Goal: Transaction & Acquisition: Subscribe to service/newsletter

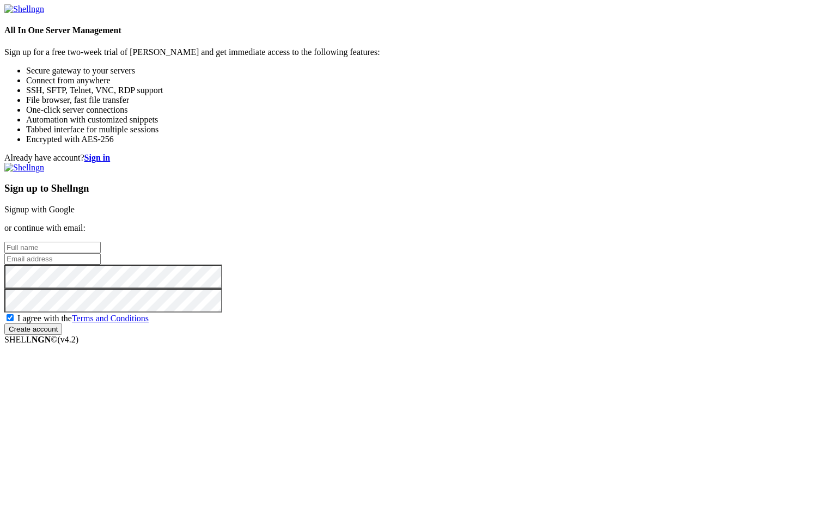
click at [101, 242] on input "text" at bounding box center [52, 247] width 96 height 11
click at [101, 259] on input "email" at bounding box center [52, 258] width 96 height 11
paste input "[PERSON_NAME][EMAIL_ADDRESS][DOMAIN_NAME]"
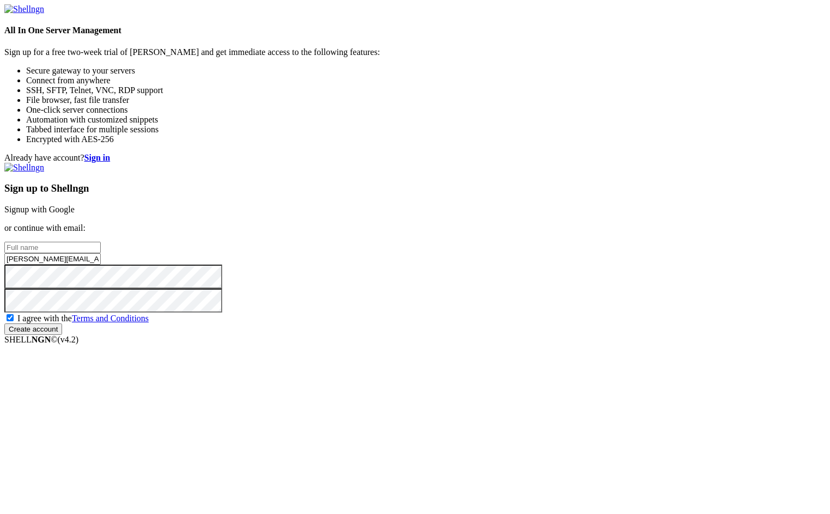
type input "[PERSON_NAME][EMAIL_ADDRESS][DOMAIN_NAME]"
click at [101, 242] on input "text" at bounding box center [52, 247] width 96 height 11
type input "[PERSON_NAME]"
click at [62, 335] on input "Create account" at bounding box center [33, 328] width 58 height 11
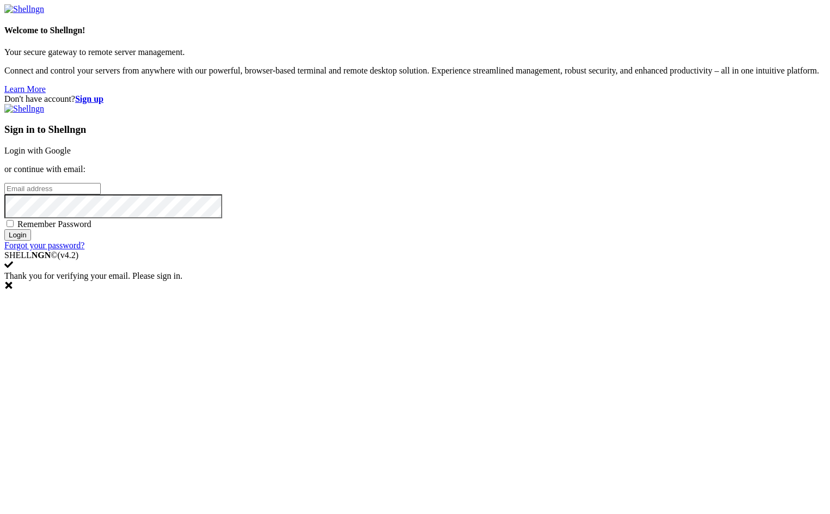
type input "[PERSON_NAME][EMAIL_ADDRESS][DOMAIN_NAME]"
click at [91, 229] on span "Remember Password" at bounding box center [54, 223] width 74 height 9
click at [14, 227] on input "Remember Password" at bounding box center [10, 223] width 7 height 7
checkbox input "true"
click at [31, 241] on input "Login" at bounding box center [17, 234] width 27 height 11
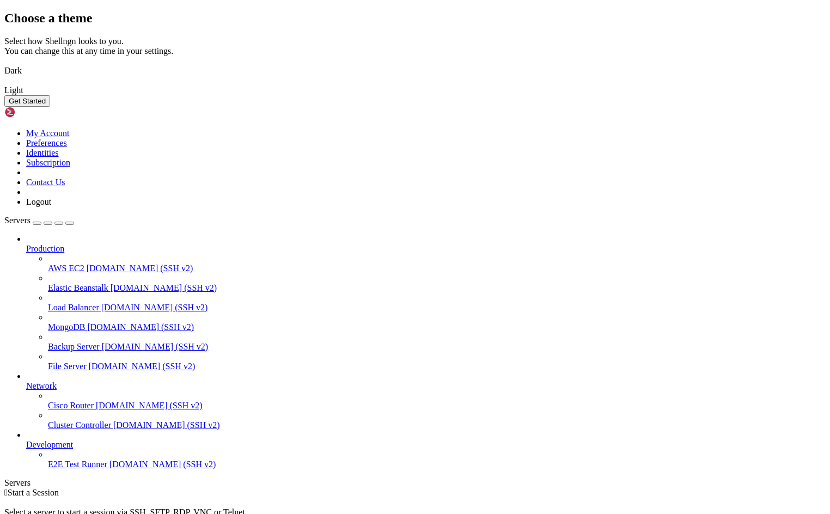
click at [4, 64] on img at bounding box center [4, 64] width 0 height 0
click at [50, 107] on button "Get Started" at bounding box center [27, 100] width 46 height 11
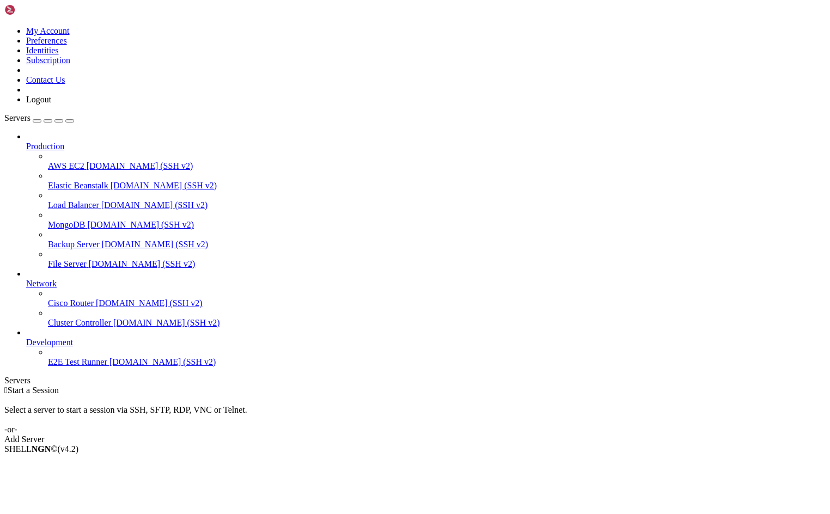
click at [57, 279] on span "Network" at bounding box center [41, 283] width 30 height 9
click at [26, 279] on icon at bounding box center [26, 279] width 0 height 0
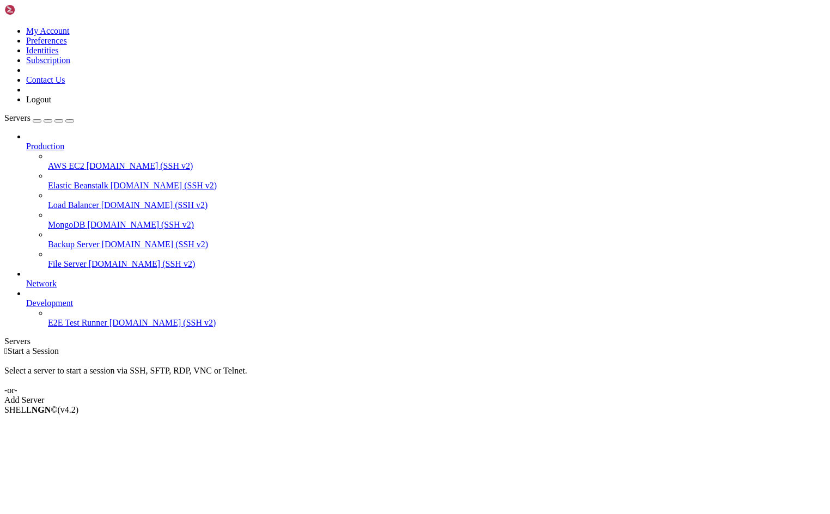
click at [26, 279] on icon at bounding box center [26, 279] width 0 height 0
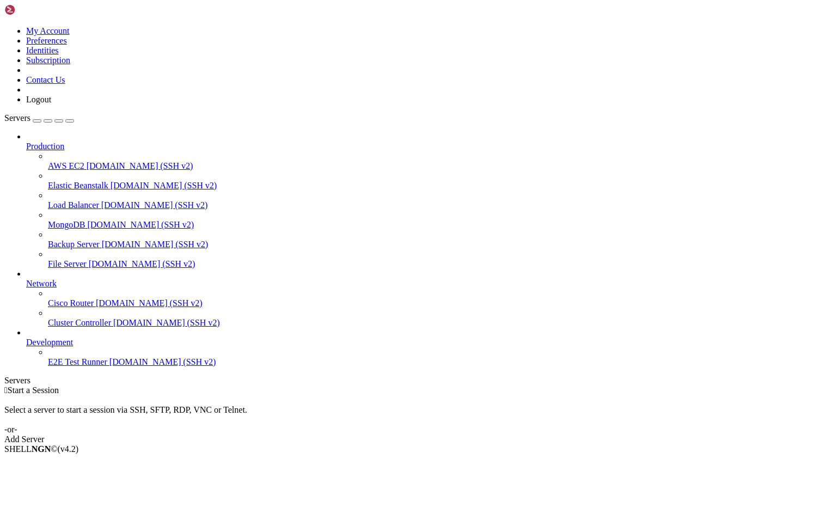
click at [26, 142] on icon at bounding box center [26, 142] width 0 height 0
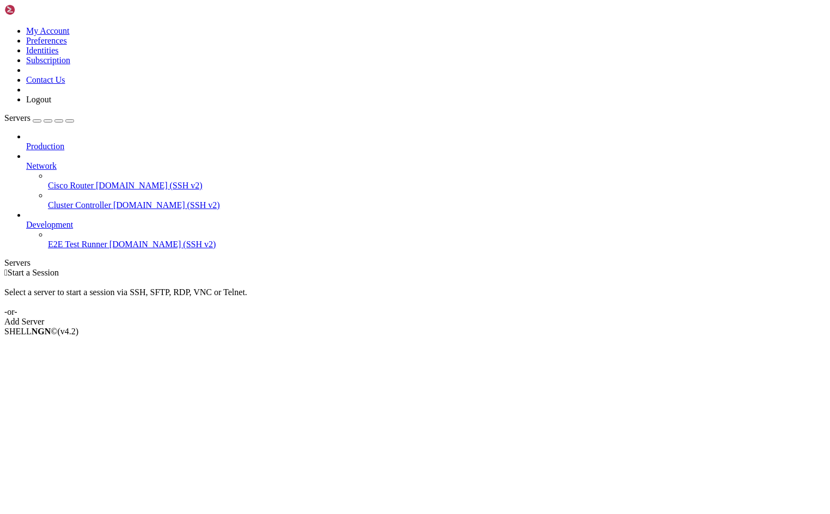
click at [26, 142] on icon at bounding box center [26, 142] width 0 height 0
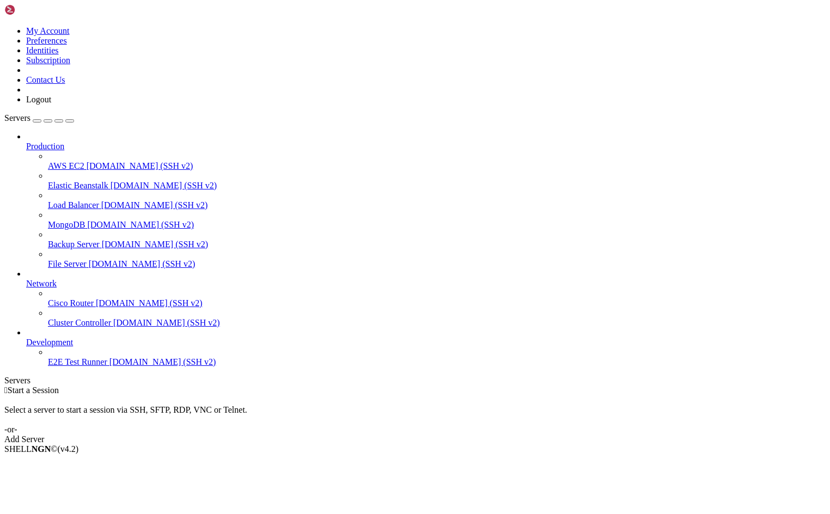
click at [4, 26] on icon at bounding box center [4, 26] width 0 height 0
click at [70, 65] on link "Subscription" at bounding box center [48, 60] width 44 height 9
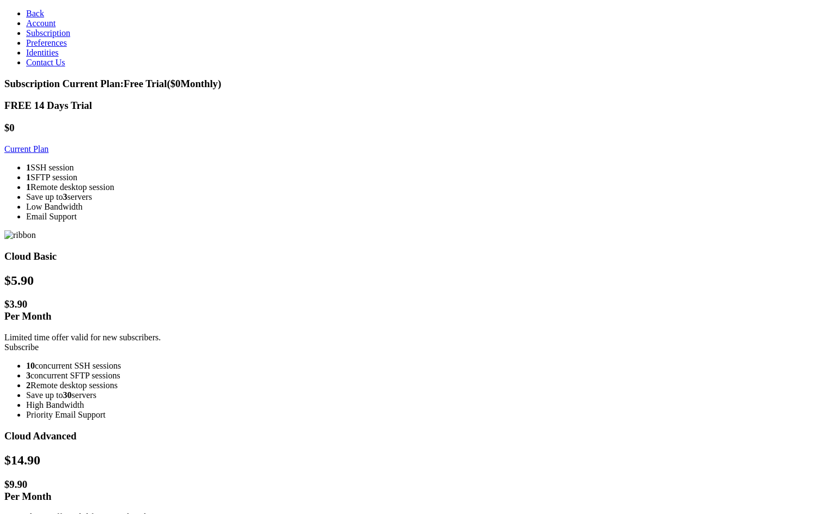
click at [39, 342] on link "Subscribe" at bounding box center [21, 346] width 34 height 9
drag, startPoint x: 37, startPoint y: 47, endPoint x: 76, endPoint y: 35, distance: 40.5
click at [36, 28] on link "Account" at bounding box center [40, 23] width 29 height 9
